Goal: Information Seeking & Learning: Learn about a topic

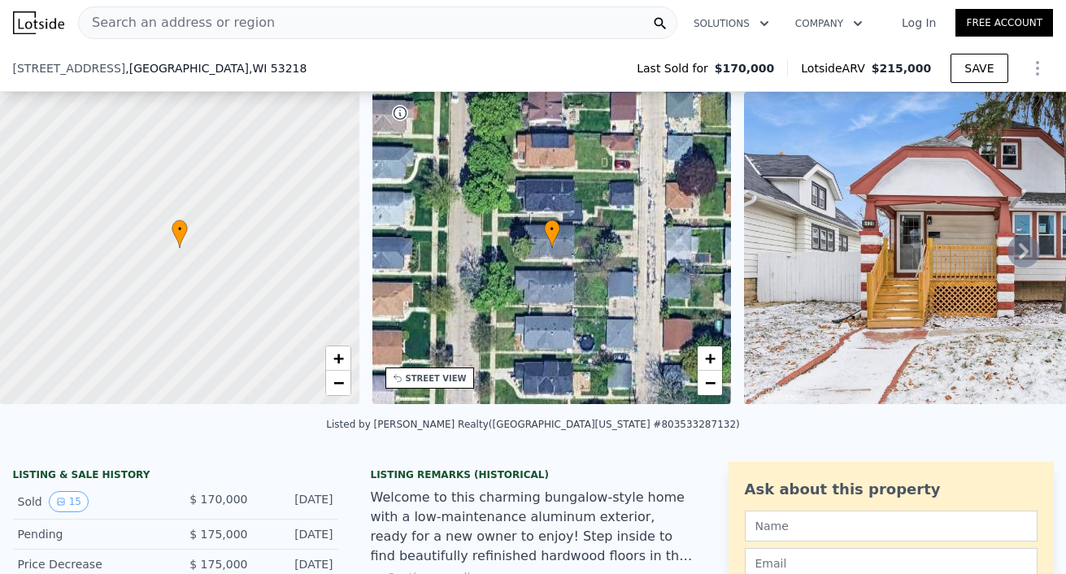
scroll to position [235, 0]
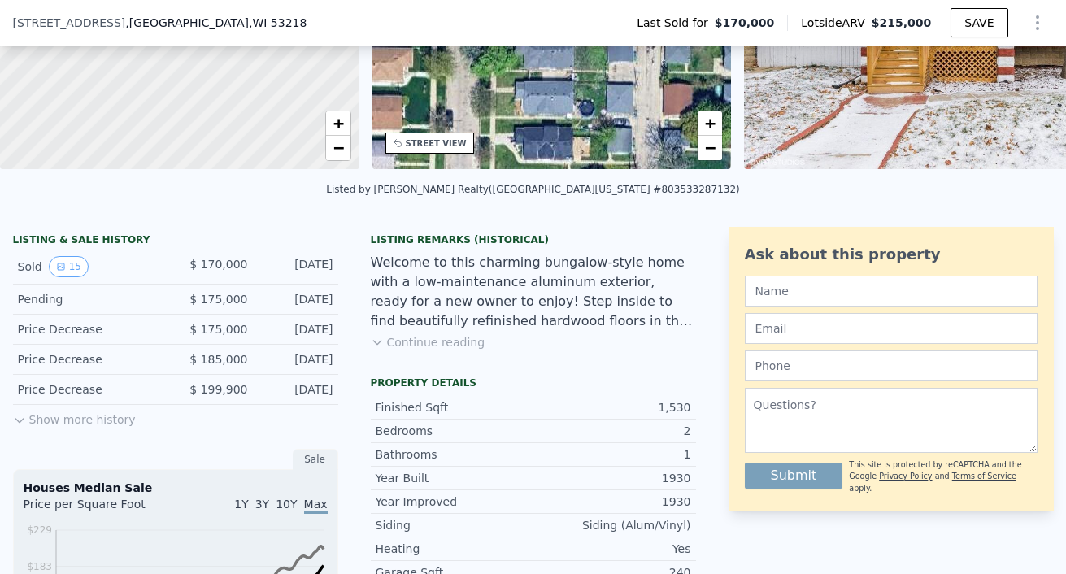
click at [423, 546] on div "Heating" at bounding box center [455, 549] width 158 height 16
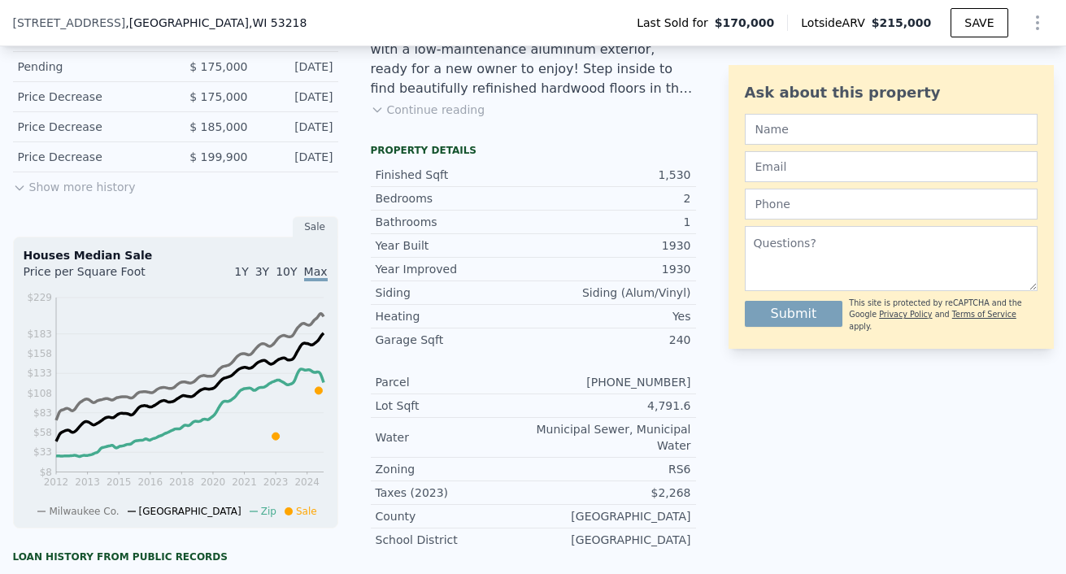
scroll to position [381, 0]
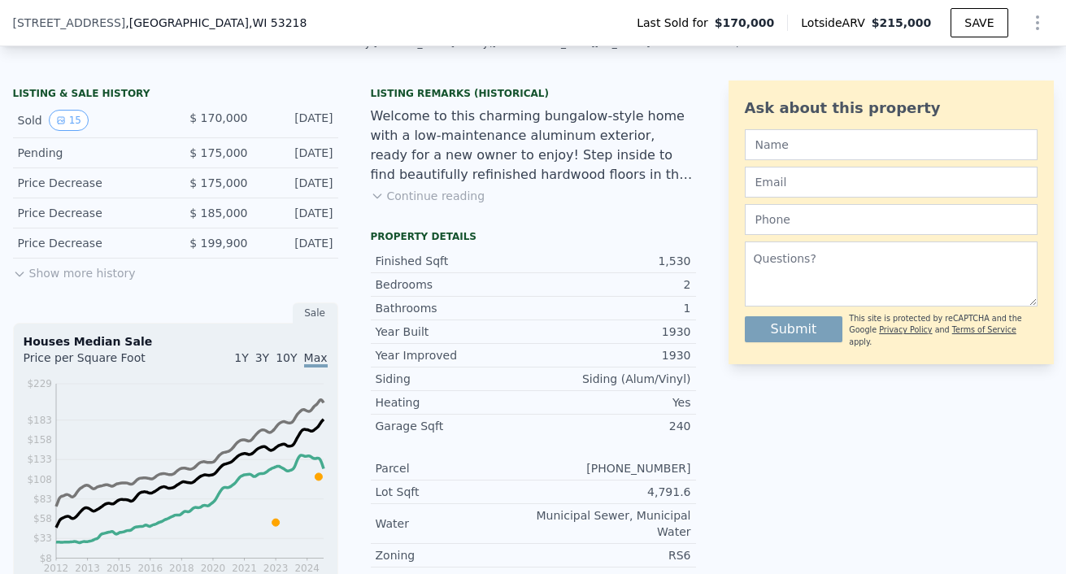
click at [52, 271] on button "Show more history" at bounding box center [74, 270] width 123 height 23
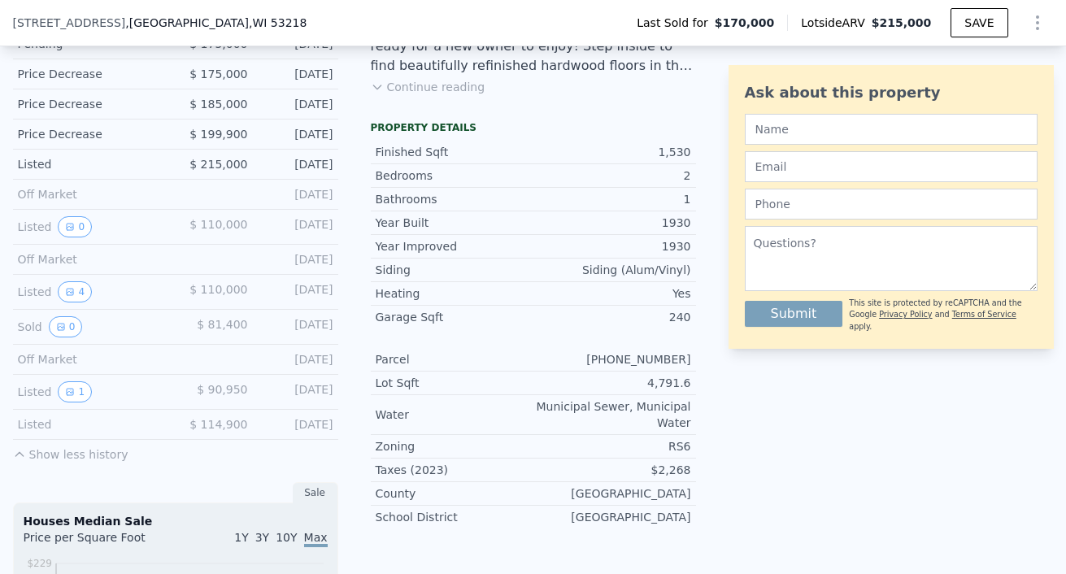
scroll to position [494, 0]
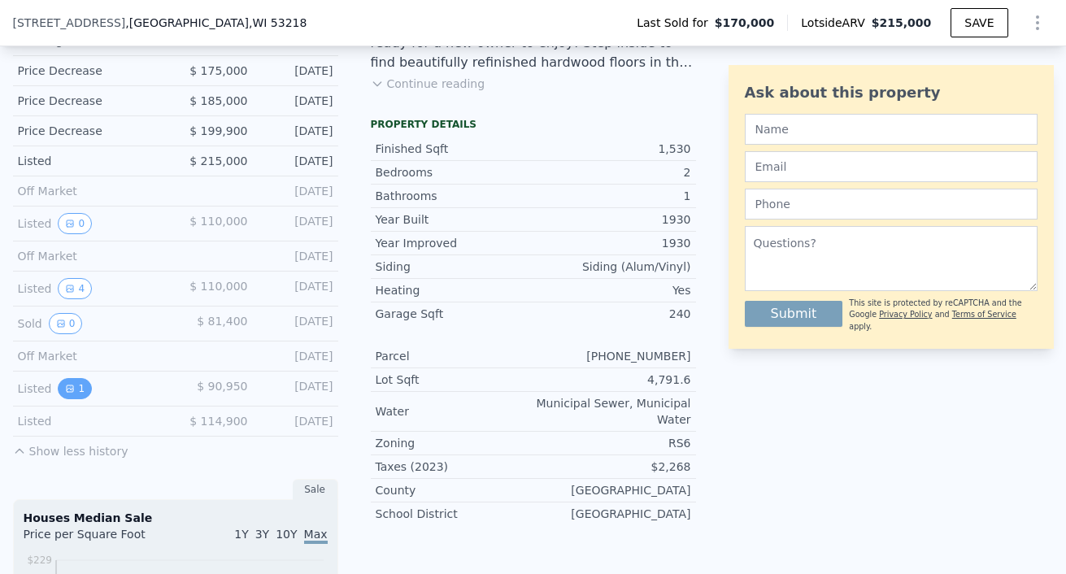
click at [76, 384] on button "1" at bounding box center [75, 388] width 34 height 21
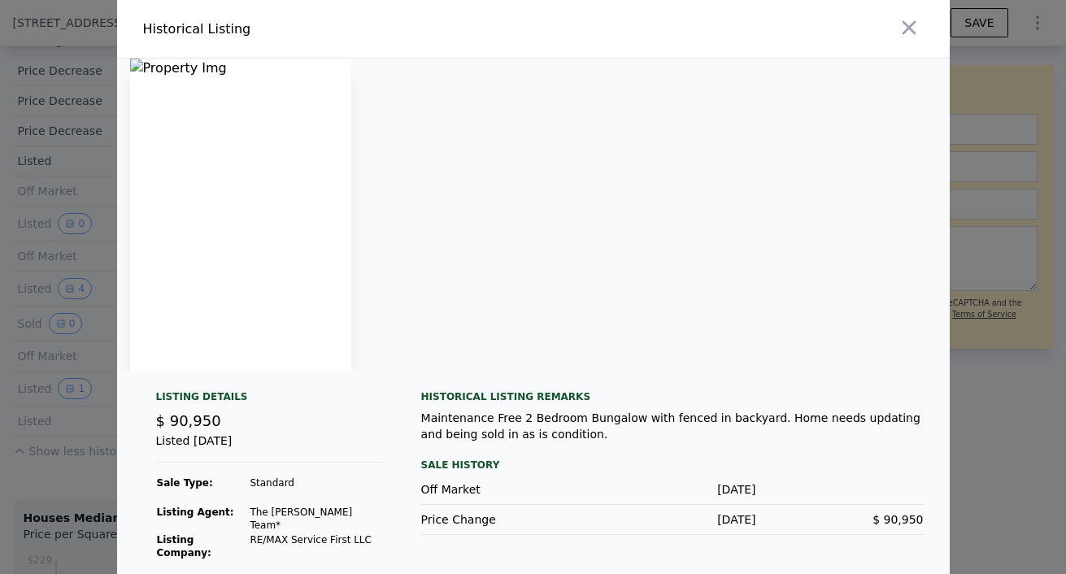
click at [316, 228] on img at bounding box center [240, 215] width 221 height 312
click at [58, 391] on div at bounding box center [533, 287] width 1066 height 574
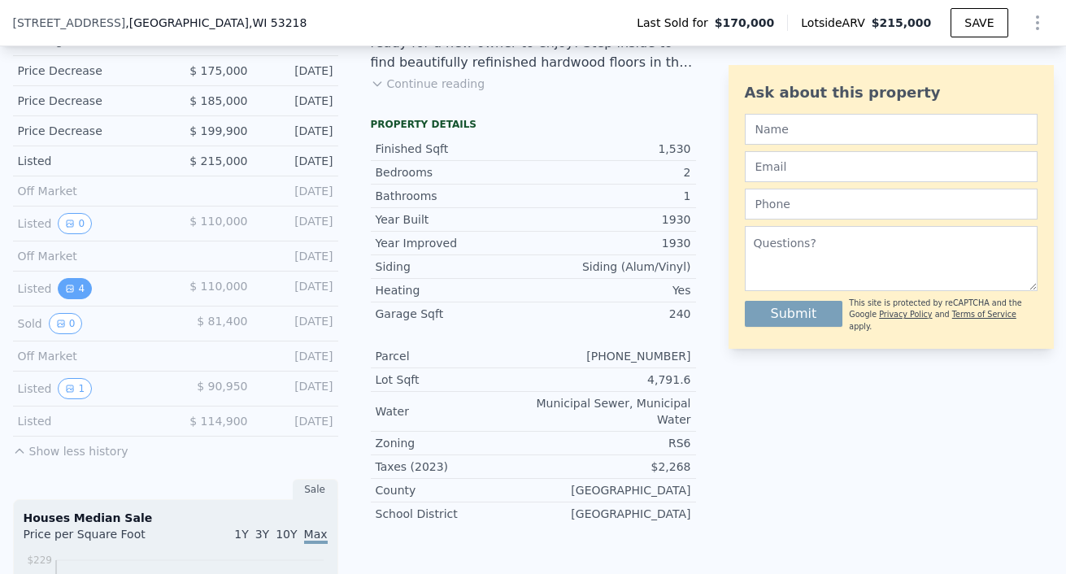
click at [79, 285] on button "4" at bounding box center [75, 288] width 34 height 21
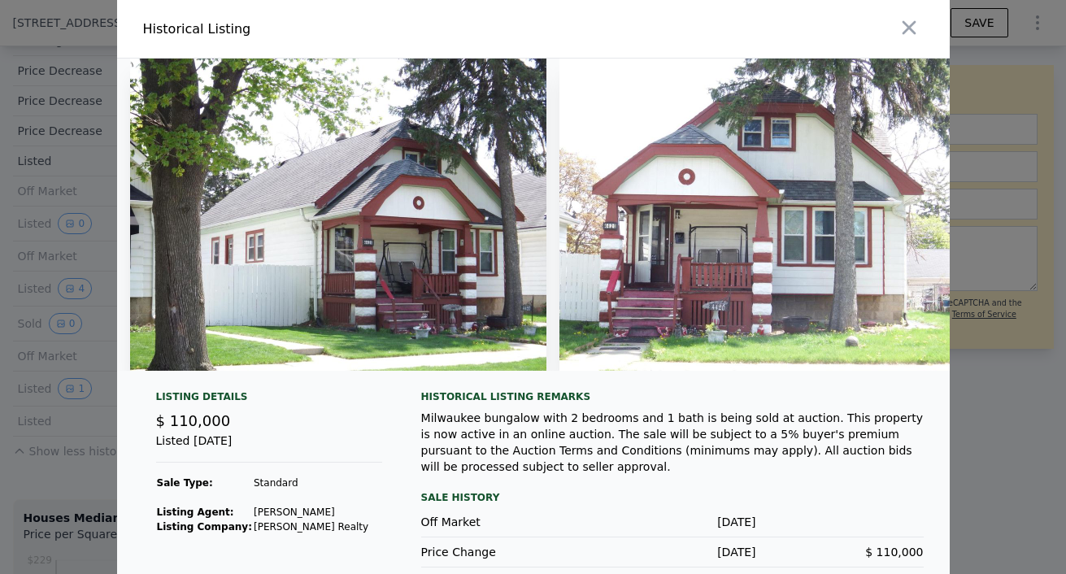
drag, startPoint x: 460, startPoint y: 377, endPoint x: 490, endPoint y: 377, distance: 30.1
click at [490, 377] on div at bounding box center [533, 221] width 833 height 325
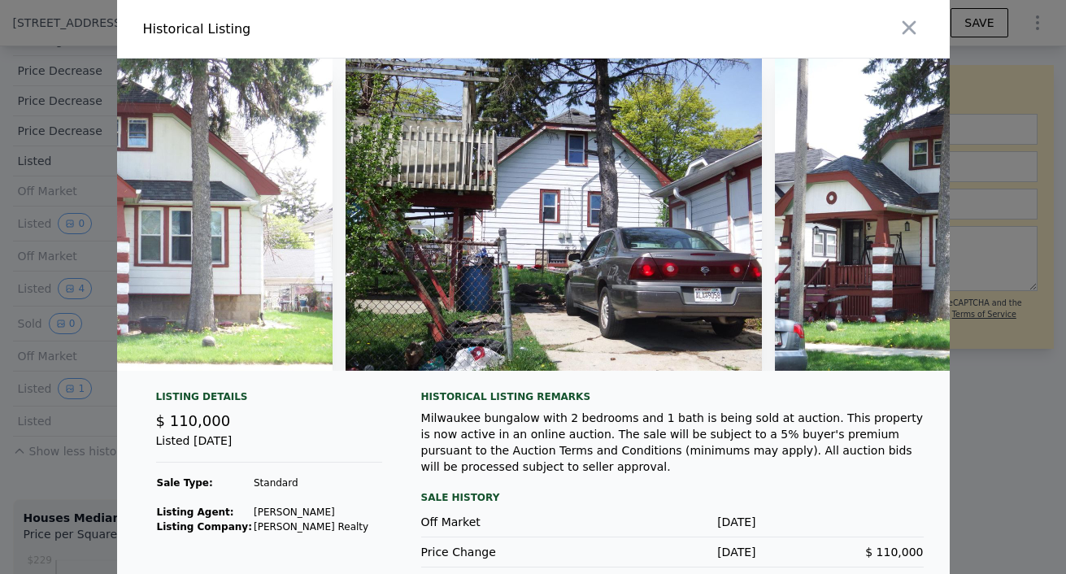
scroll to position [0, 657]
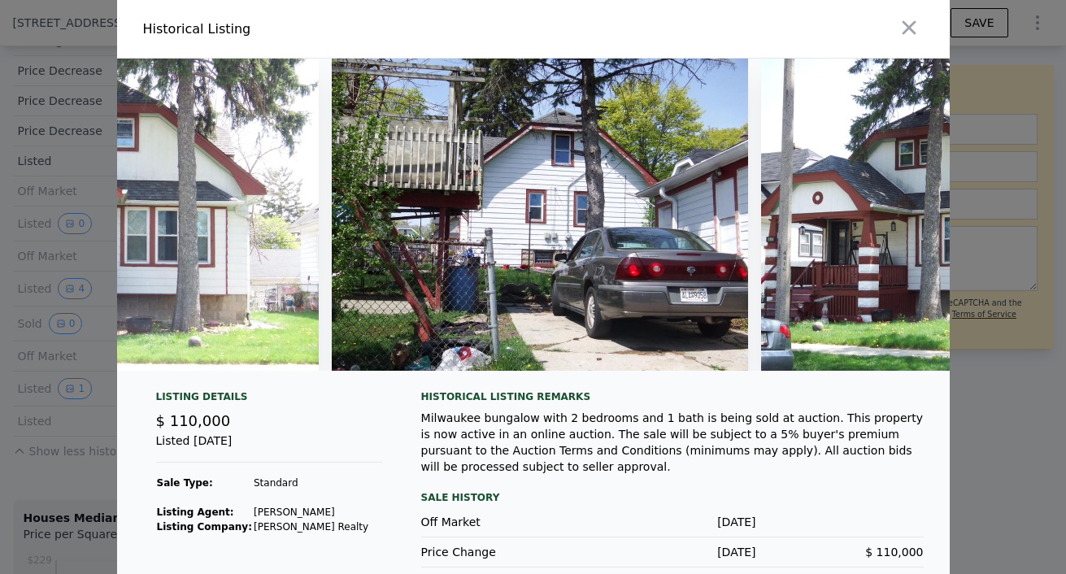
click at [748, 367] on div at bounding box center [533, 215] width 833 height 312
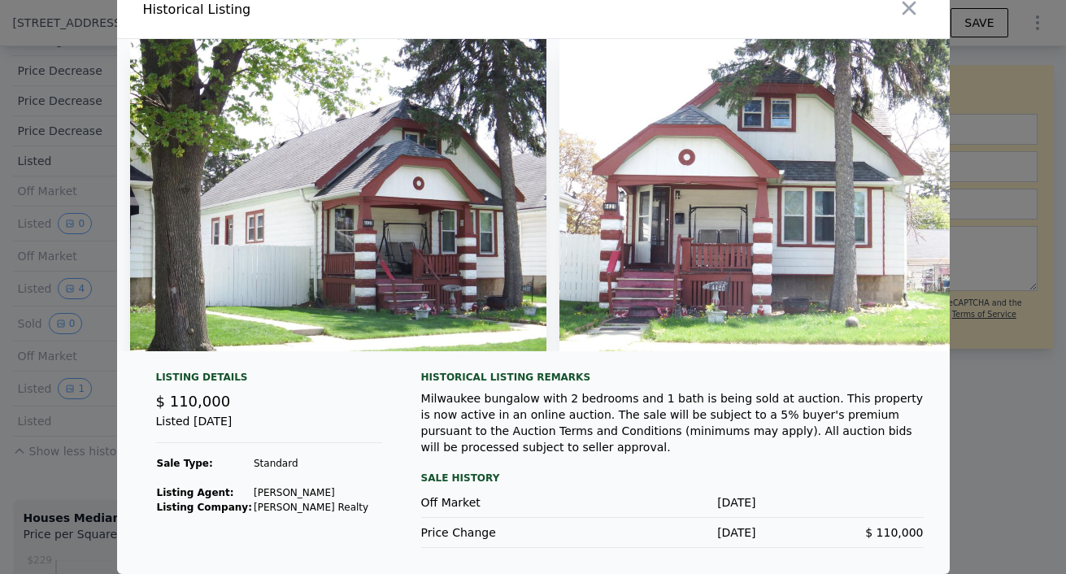
scroll to position [25, 0]
click at [1029, 384] on div at bounding box center [533, 287] width 1066 height 574
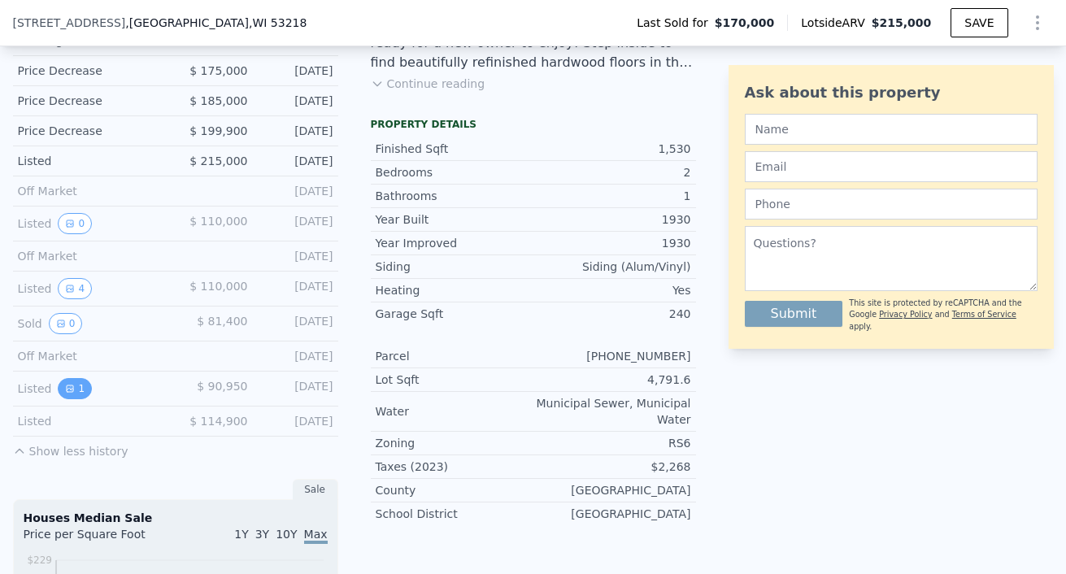
click at [74, 379] on button "1" at bounding box center [75, 388] width 34 height 21
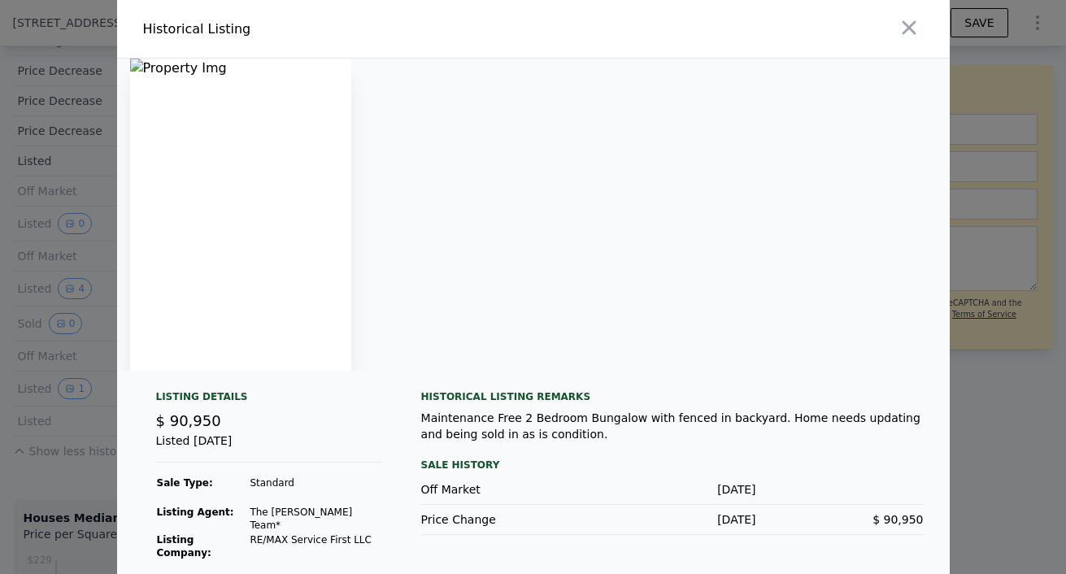
click at [254, 228] on img at bounding box center [240, 215] width 221 height 312
click at [284, 206] on img at bounding box center [240, 215] width 221 height 312
click at [96, 256] on div at bounding box center [533, 287] width 1066 height 574
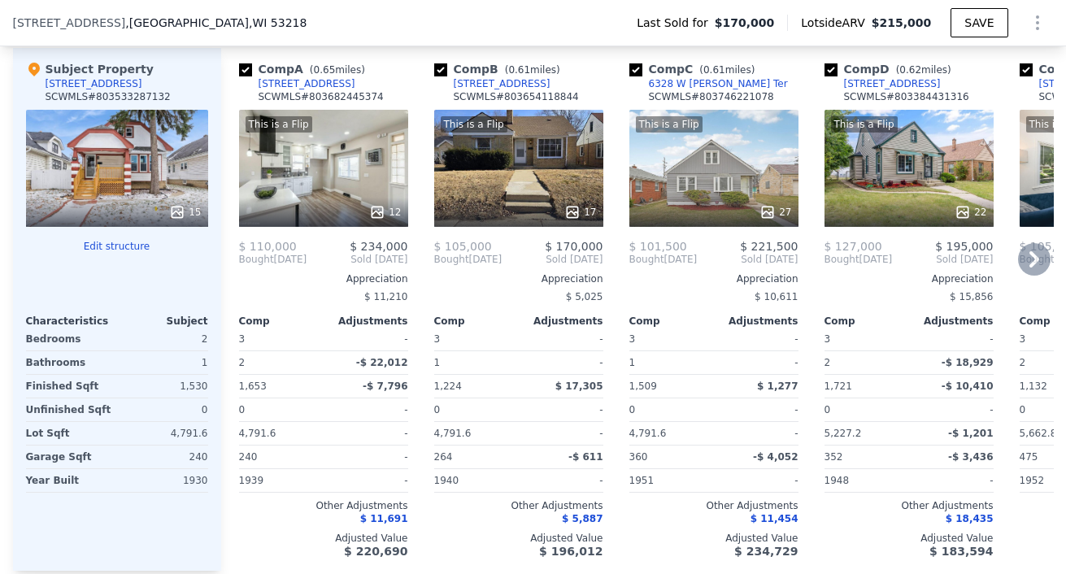
scroll to position [2039, 0]
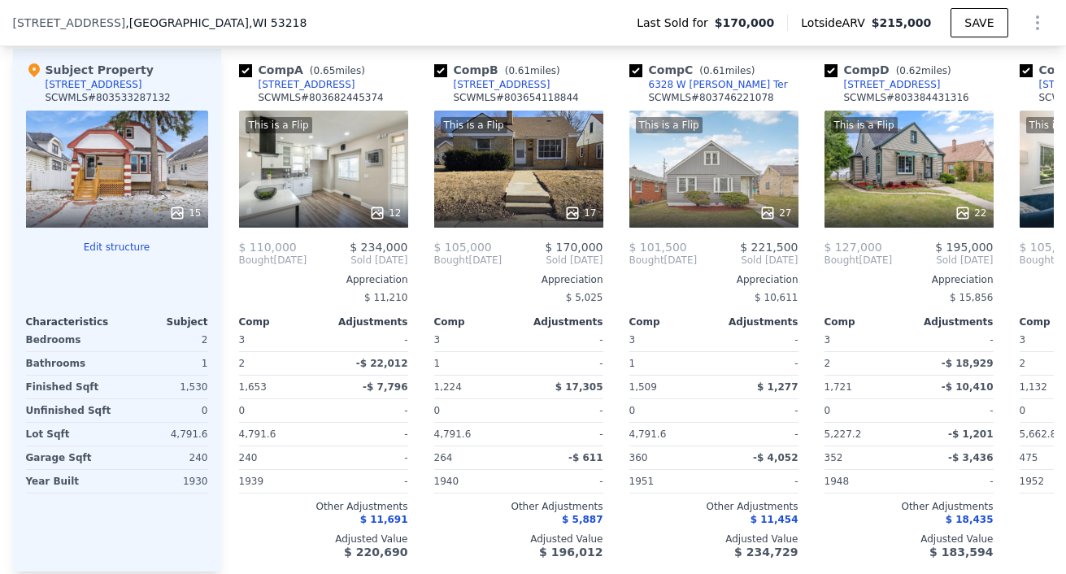
click at [181, 214] on icon at bounding box center [177, 212] width 11 height 11
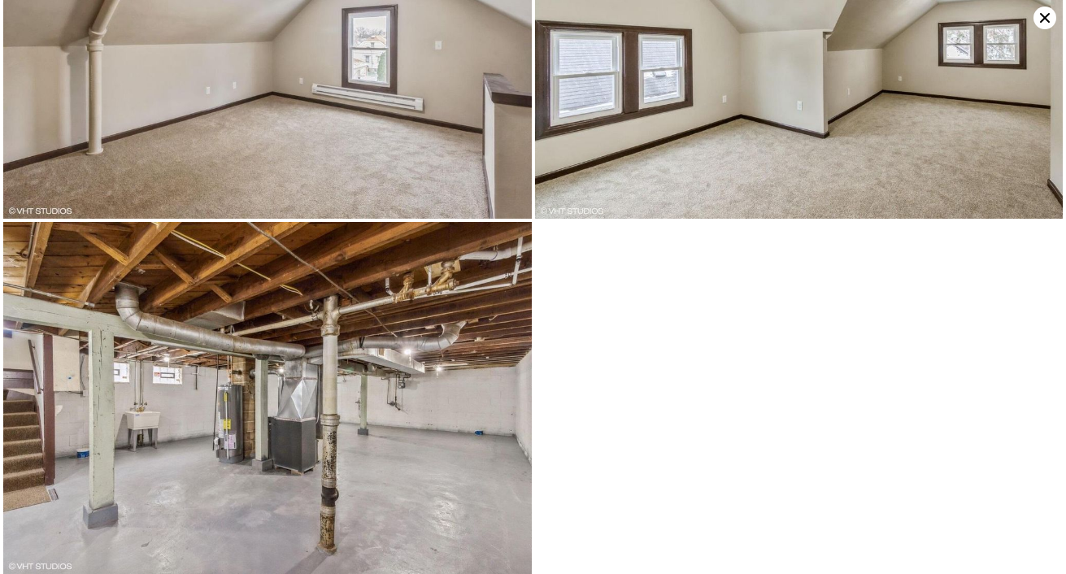
scroll to position [2263, 0]
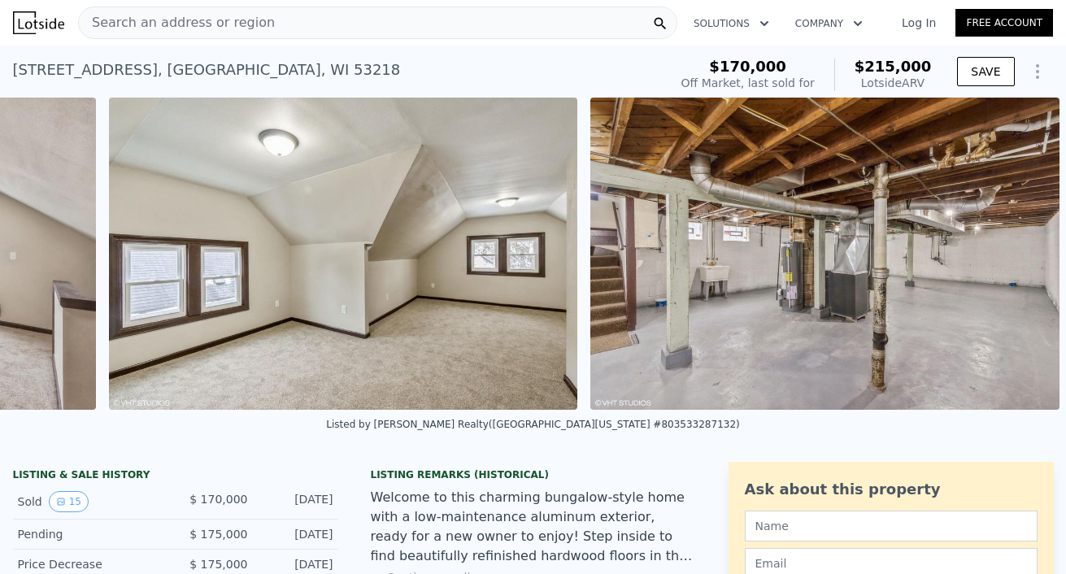
scroll to position [0, 6906]
